Goal: Check status: Check status

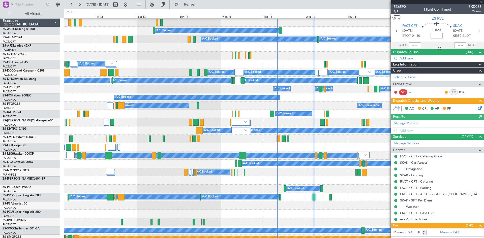
scroll to position [25, 0]
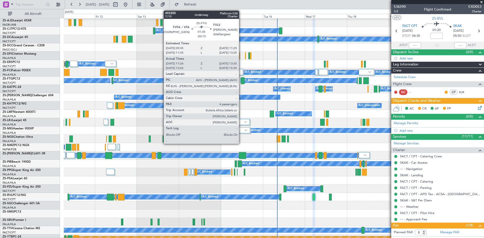
click at [241, 81] on div at bounding box center [243, 80] width 4 height 7
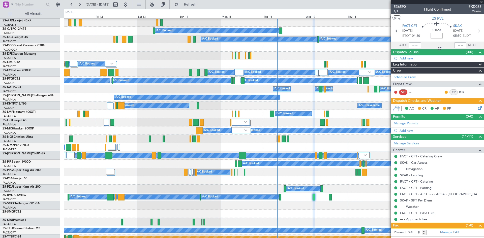
type input "-00:15"
type input "11:36"
type input "13:30"
type input "4"
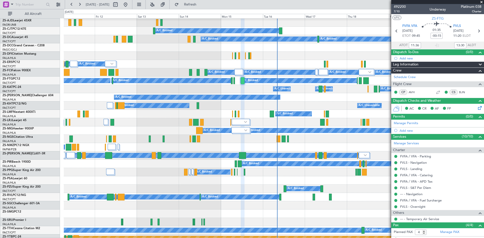
type input "13:36"
type input "15:30"
type input "11:36"
type input "13:30"
click at [398, 7] on span "492200" at bounding box center [400, 6] width 12 height 5
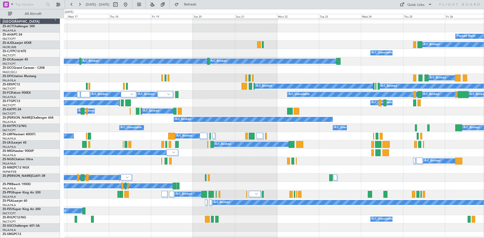
scroll to position [3, 0]
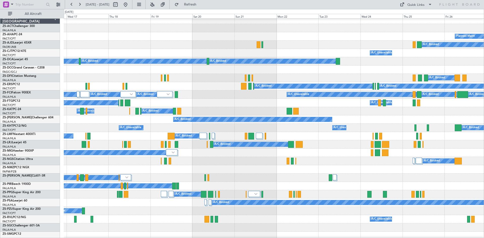
click at [151, 50] on div "A/C Unavailable A/C Booked" at bounding box center [274, 53] width 420 height 8
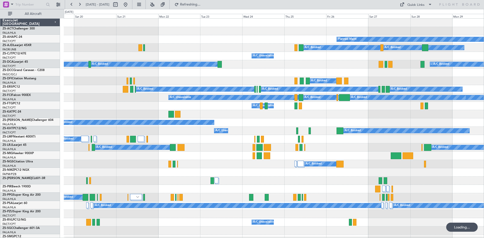
scroll to position [0, 0]
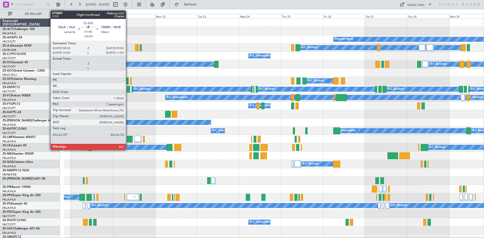
click at [128, 91] on div at bounding box center [128, 89] width 3 height 7
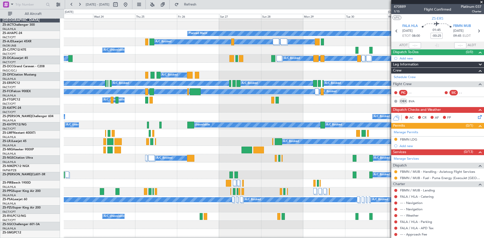
scroll to position [6, 0]
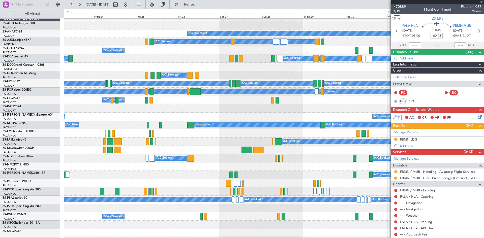
click at [202, 142] on div "A/C Booked A/C Booked A/C Booked" at bounding box center [274, 142] width 420 height 8
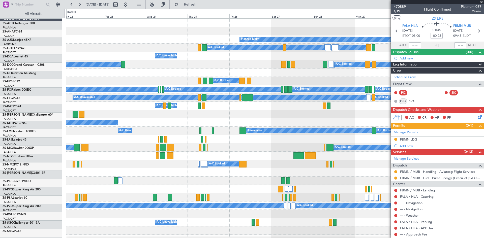
scroll to position [0, 0]
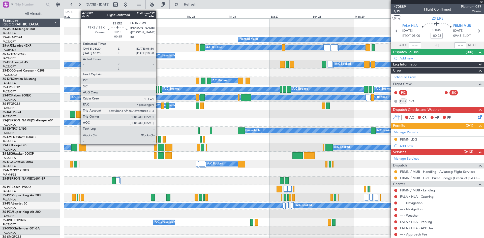
click at [158, 89] on div at bounding box center [158, 89] width 1 height 7
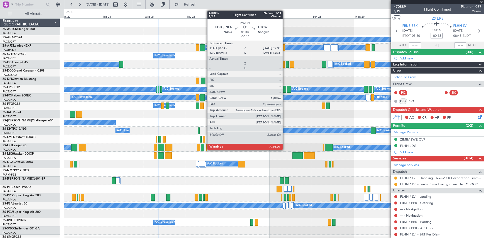
click at [286, 90] on div at bounding box center [284, 89] width 3 height 7
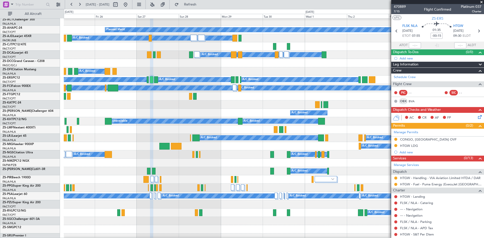
scroll to position [11, 0]
click at [205, 111] on div "A/C Booked A/C Booked" at bounding box center [274, 113] width 420 height 8
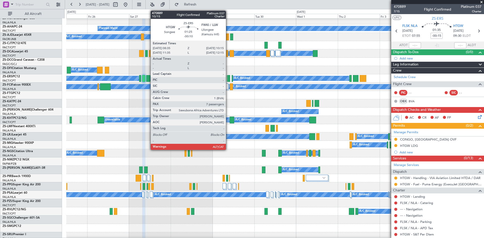
click at [228, 79] on div at bounding box center [228, 78] width 3 height 7
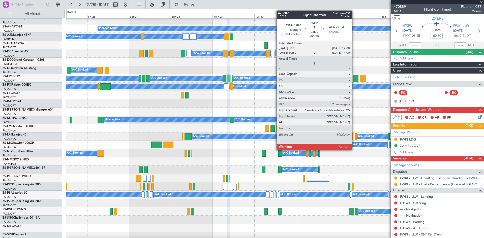
click at [354, 81] on div at bounding box center [356, 78] width 6 height 7
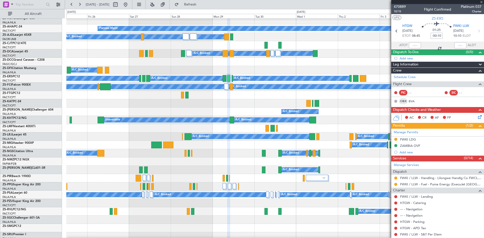
type input "-00:20"
